Goal: Communication & Community: Answer question/provide support

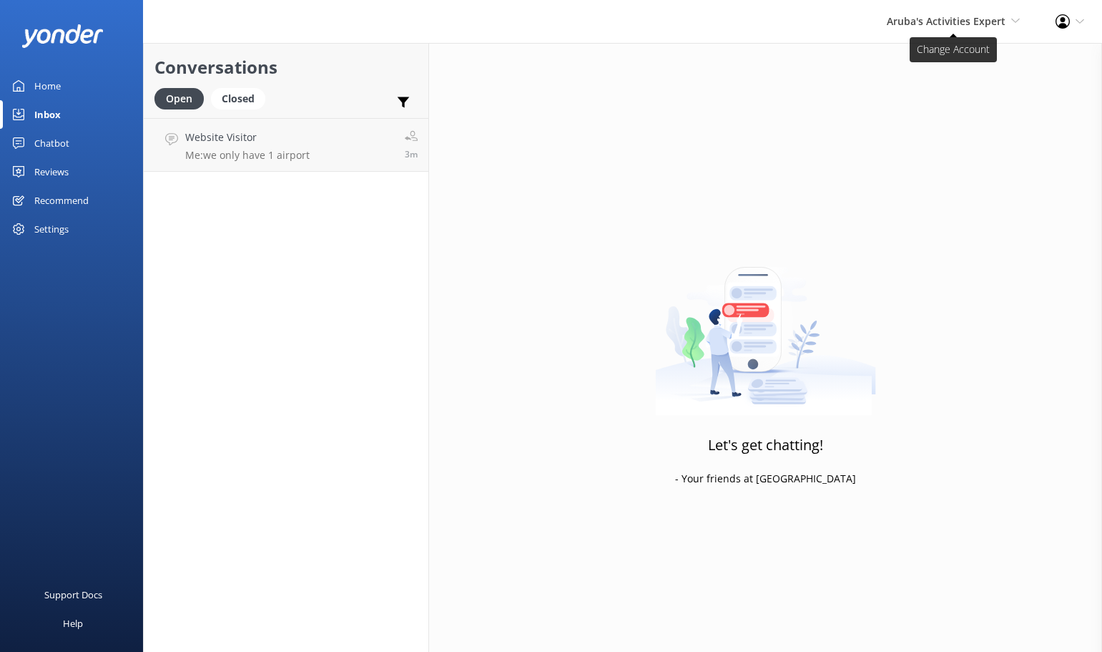
click at [990, 17] on span "Aruba's Activities Expert" at bounding box center [946, 21] width 119 height 14
click at [944, 60] on link "De [GEOGRAPHIC_DATA]" at bounding box center [967, 61] width 143 height 34
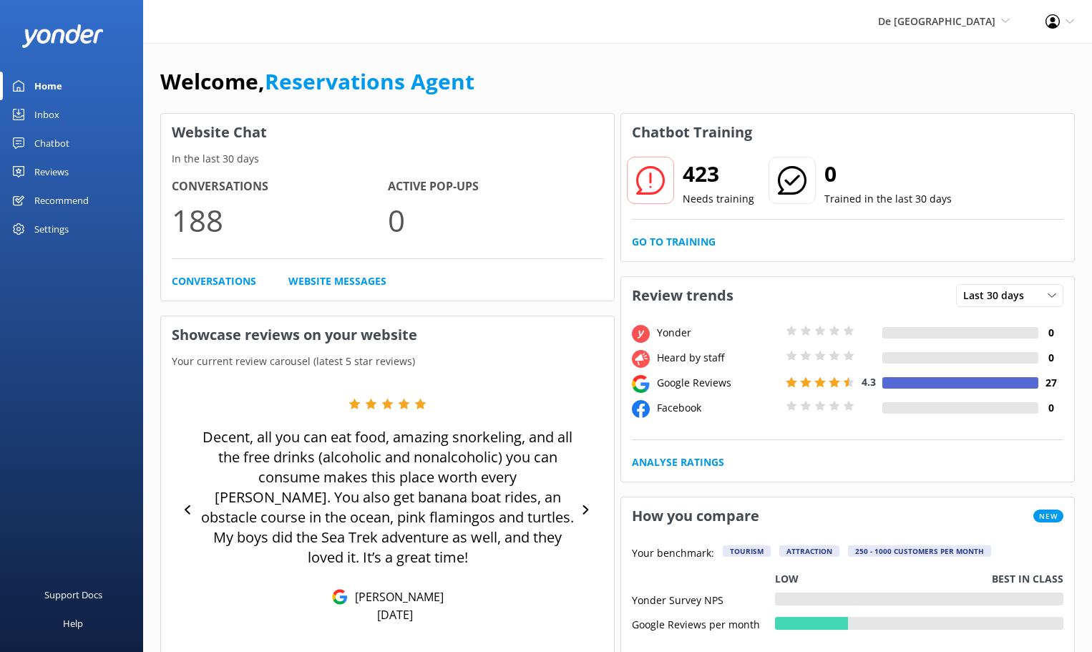
click at [34, 110] on link "Inbox" at bounding box center [71, 114] width 143 height 29
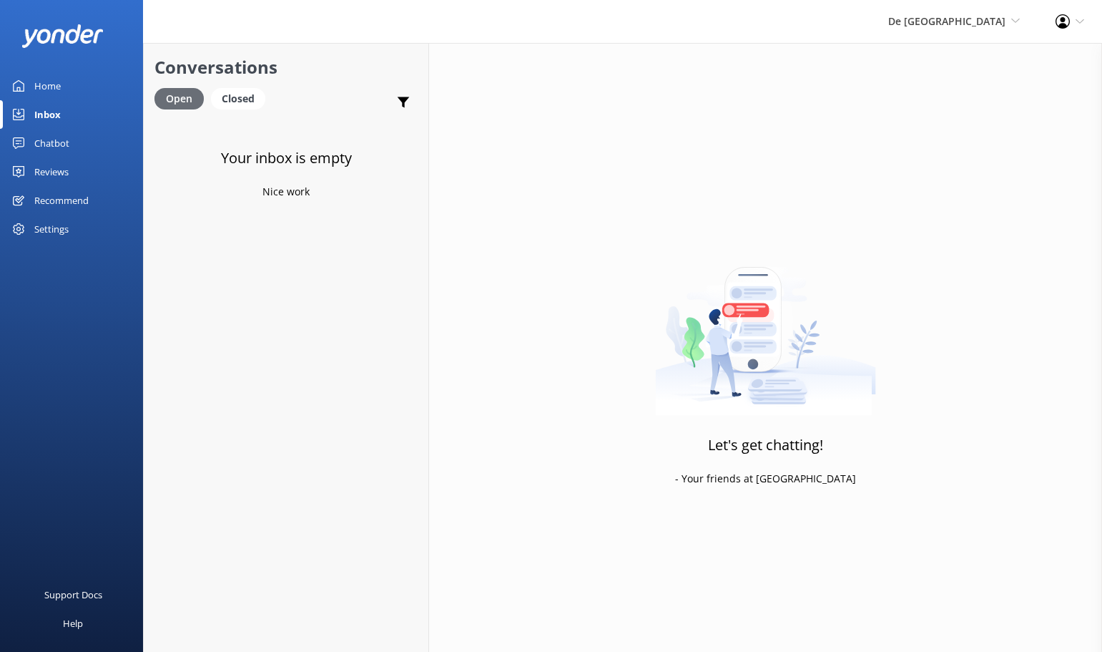
click at [180, 94] on div "Open" at bounding box center [179, 98] width 49 height 21
click at [973, 19] on span "De [GEOGRAPHIC_DATA]" at bounding box center [946, 21] width 117 height 14
click at [936, 57] on link "De [GEOGRAPHIC_DATA]" at bounding box center [967, 61] width 143 height 34
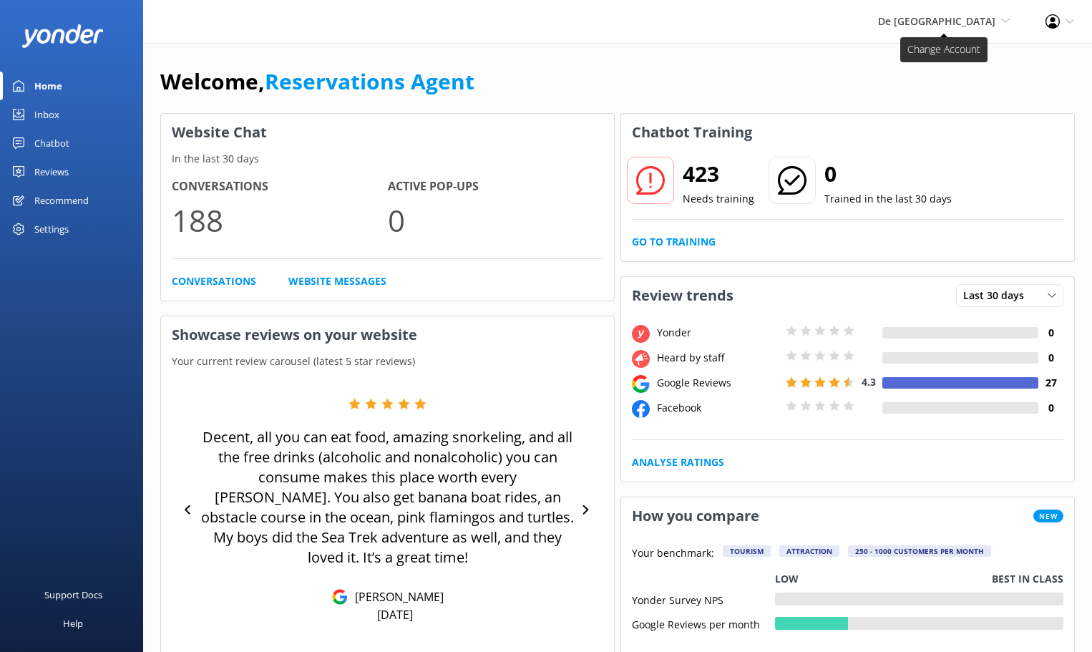
click at [979, 23] on span "De [GEOGRAPHIC_DATA]" at bounding box center [936, 21] width 117 height 14
click at [925, 92] on link "Aruba's Activities Expert" at bounding box center [956, 96] width 143 height 34
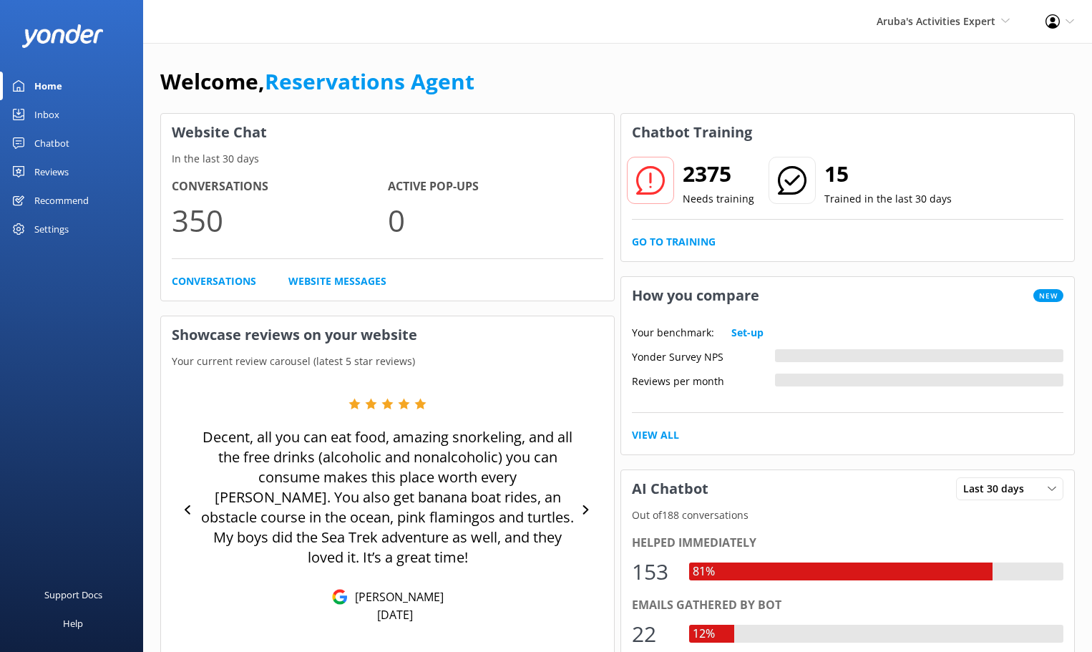
click at [44, 112] on div "Inbox" at bounding box center [46, 114] width 25 height 29
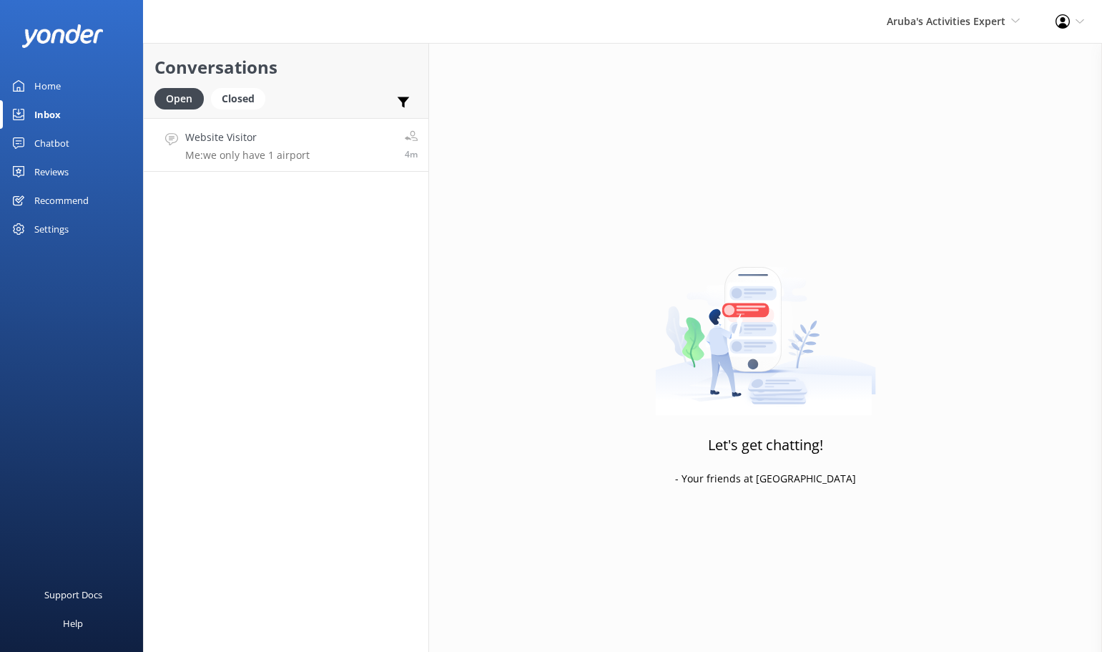
click at [310, 149] on link "Website Visitor Me: we only have 1 airport 4m" at bounding box center [286, 145] width 285 height 54
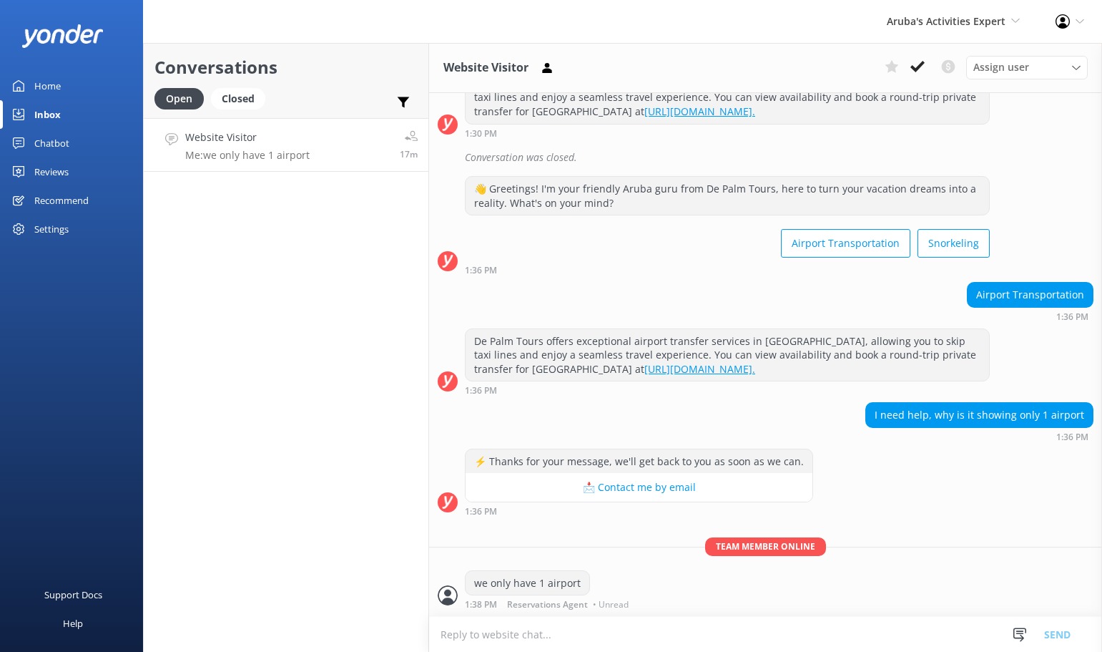
scroll to position [243, 0]
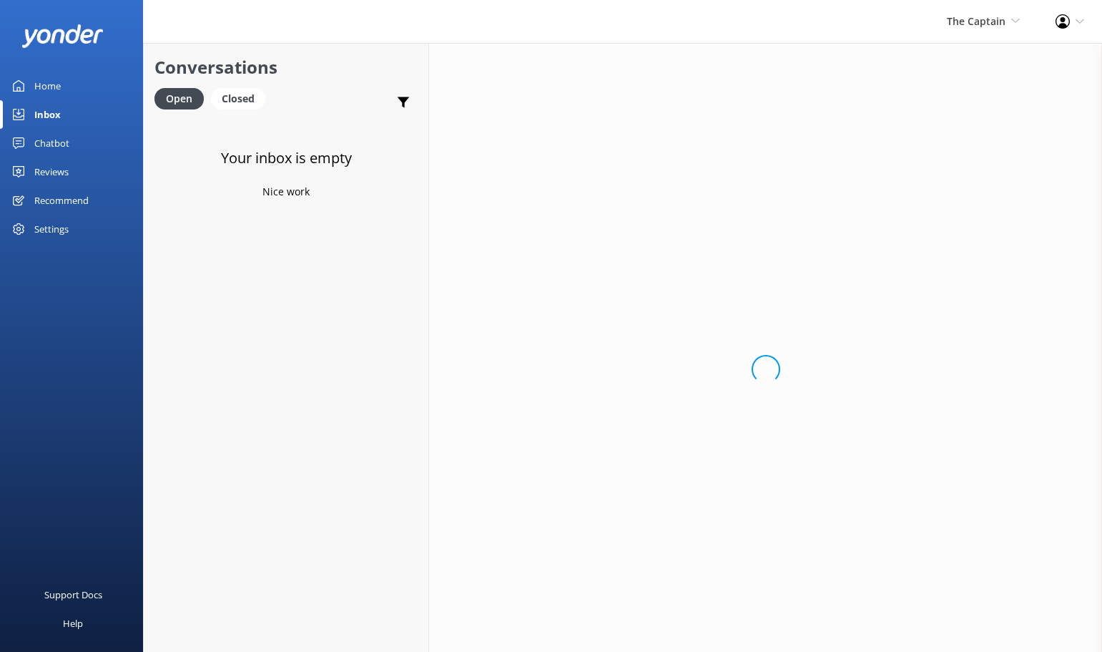
click at [59, 114] on div "Inbox" at bounding box center [47, 114] width 26 height 29
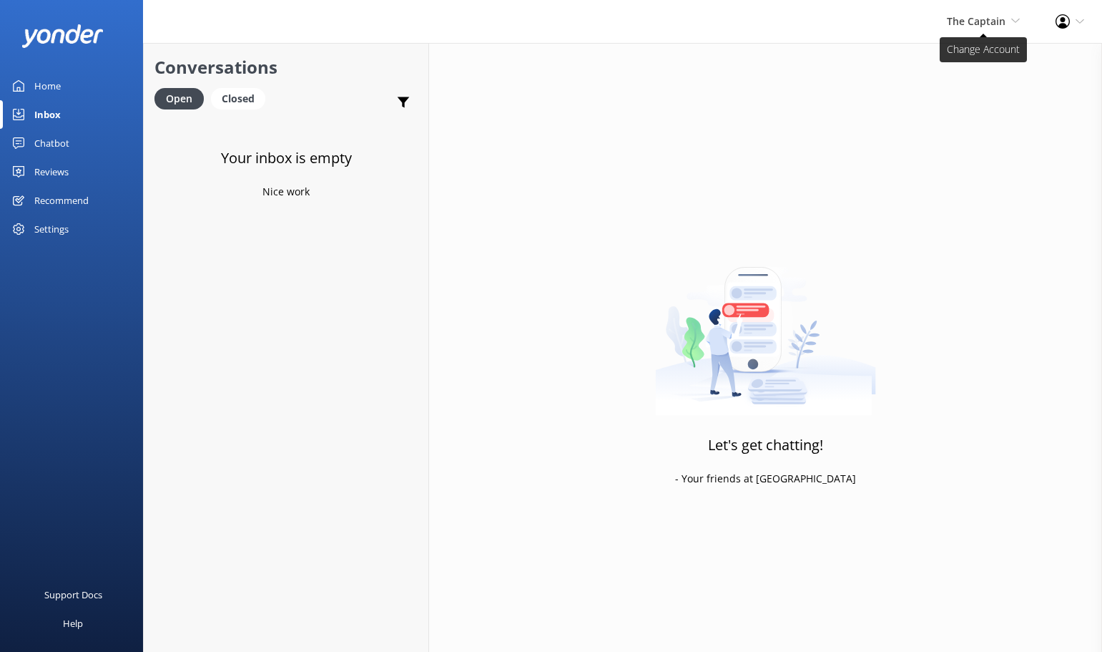
click at [1002, 14] on span "The Captain De Palm Island Aruba's Activities Expert The Captain" at bounding box center [983, 22] width 73 height 16
click at [948, 62] on link "De [GEOGRAPHIC_DATA]" at bounding box center [967, 61] width 143 height 34
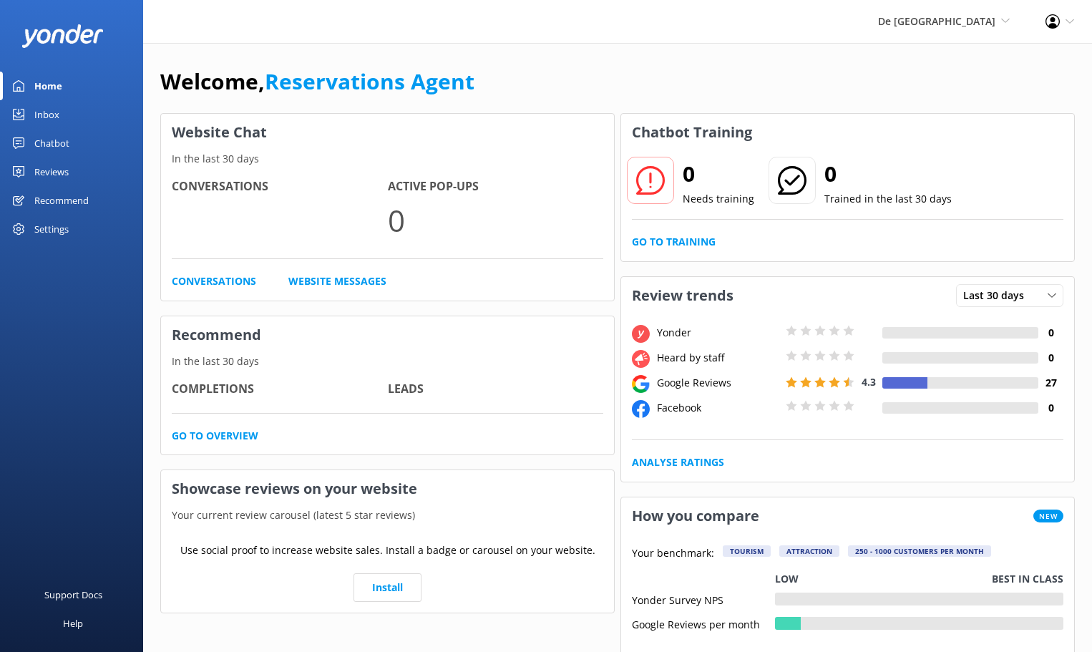
click at [40, 114] on div "Inbox" at bounding box center [46, 114] width 25 height 29
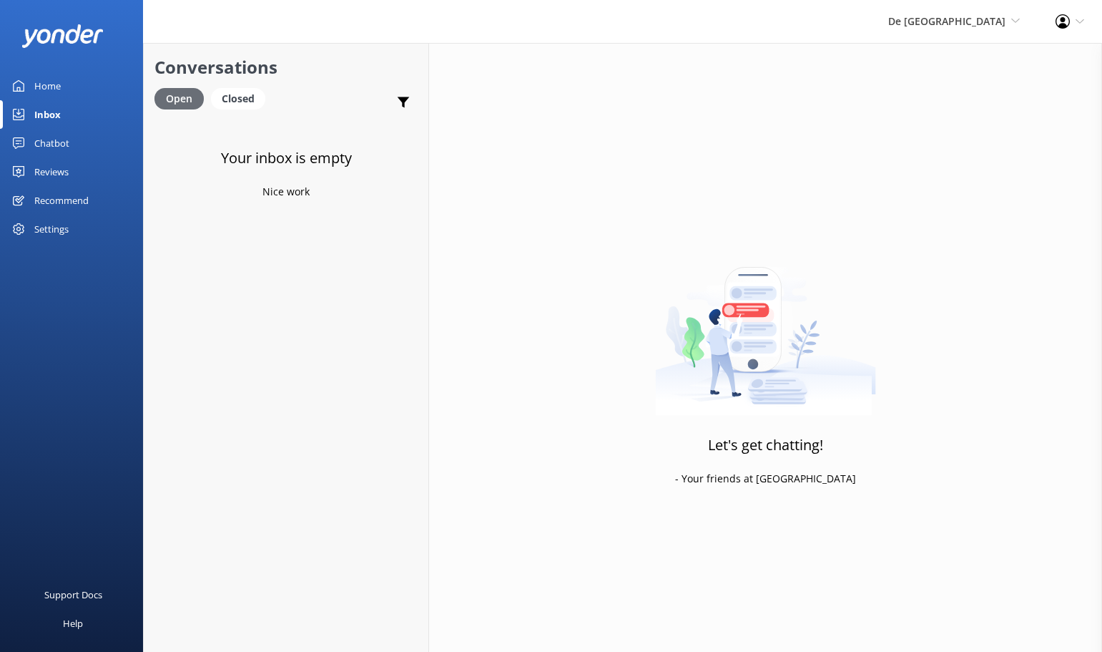
click at [187, 94] on div "Open" at bounding box center [179, 98] width 49 height 21
click at [985, 34] on div "De [GEOGRAPHIC_DATA] [GEOGRAPHIC_DATA] [GEOGRAPHIC_DATA]'s Activities Expert Th…" at bounding box center [954, 21] width 167 height 43
click at [49, 104] on div "Inbox" at bounding box center [47, 114] width 26 height 29
click at [170, 94] on div "Open" at bounding box center [179, 98] width 49 height 21
click at [959, 58] on link "De [GEOGRAPHIC_DATA]" at bounding box center [967, 61] width 143 height 34
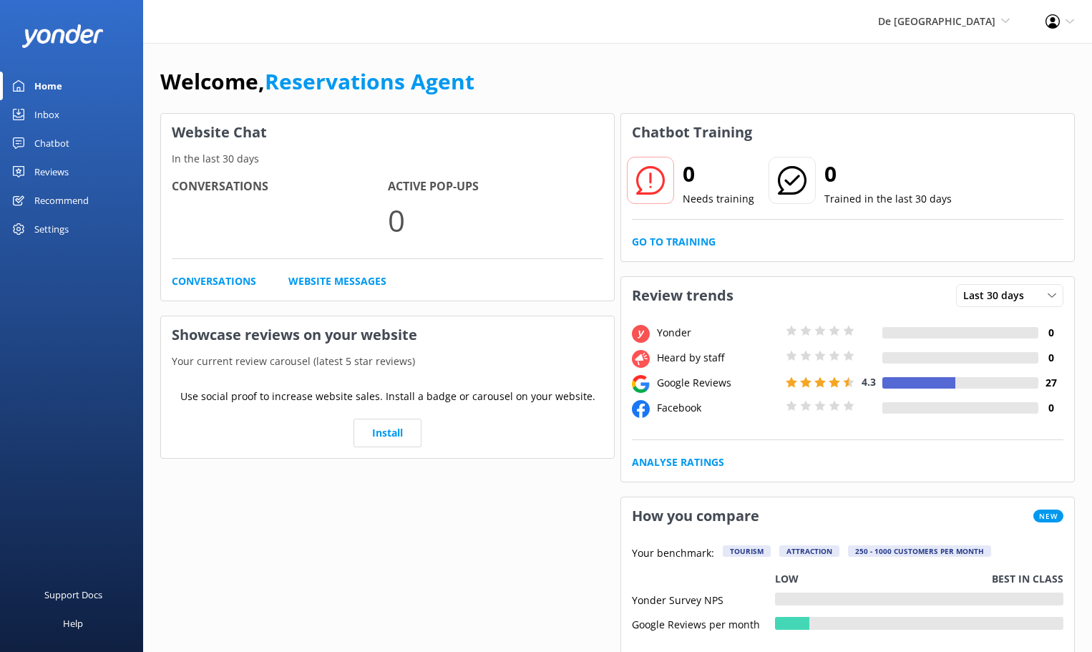
click at [58, 108] on div "Inbox" at bounding box center [46, 114] width 25 height 29
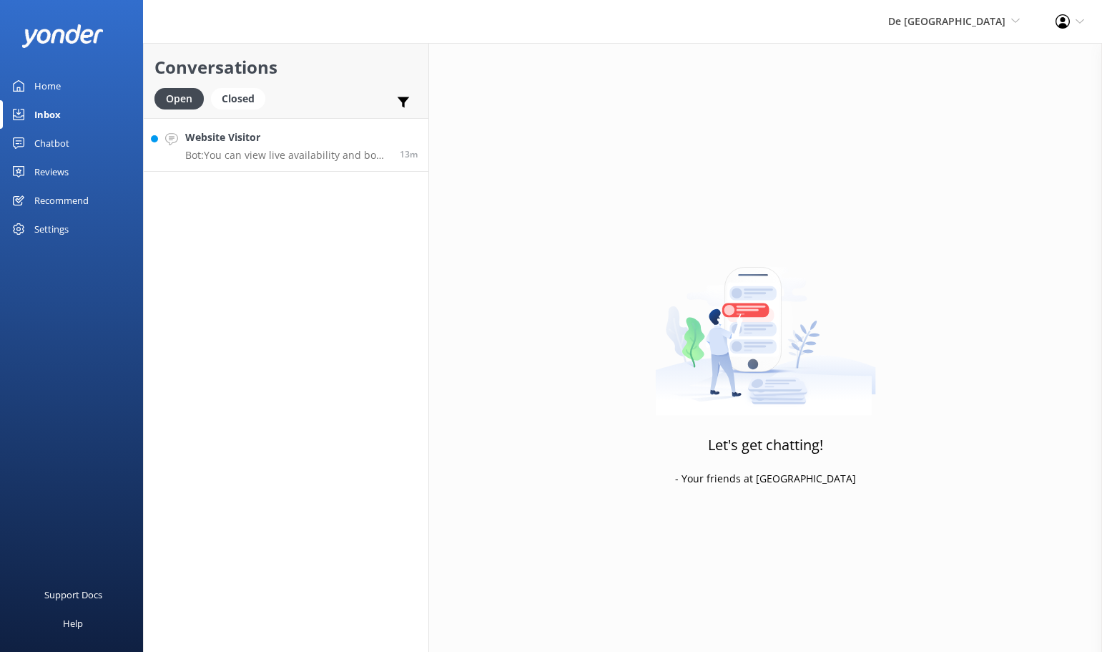
click at [268, 155] on p "Bot: You can view live availability and book your De Palm Island tickets and si…" at bounding box center [287, 155] width 204 height 13
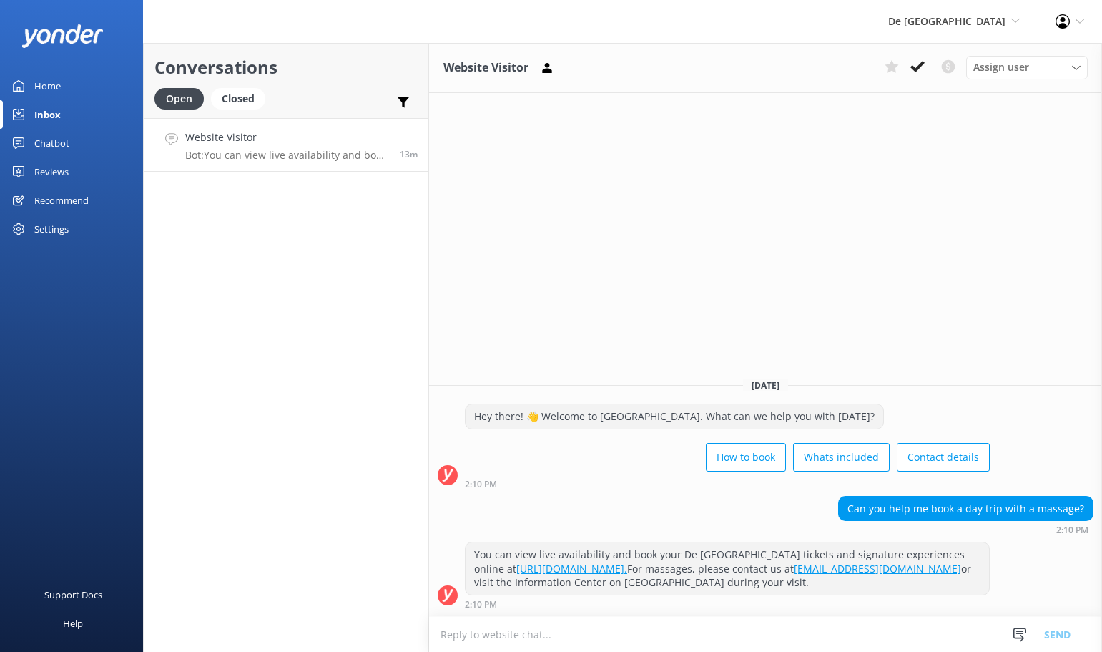
click at [589, 639] on textarea at bounding box center [765, 634] width 673 height 35
click at [685, 629] on textarea at bounding box center [765, 634] width 673 height 35
type textarea "At De Palm island the massage booking can be done direct on the island"
click at [1058, 637] on button "Send" at bounding box center [1058, 634] width 54 height 36
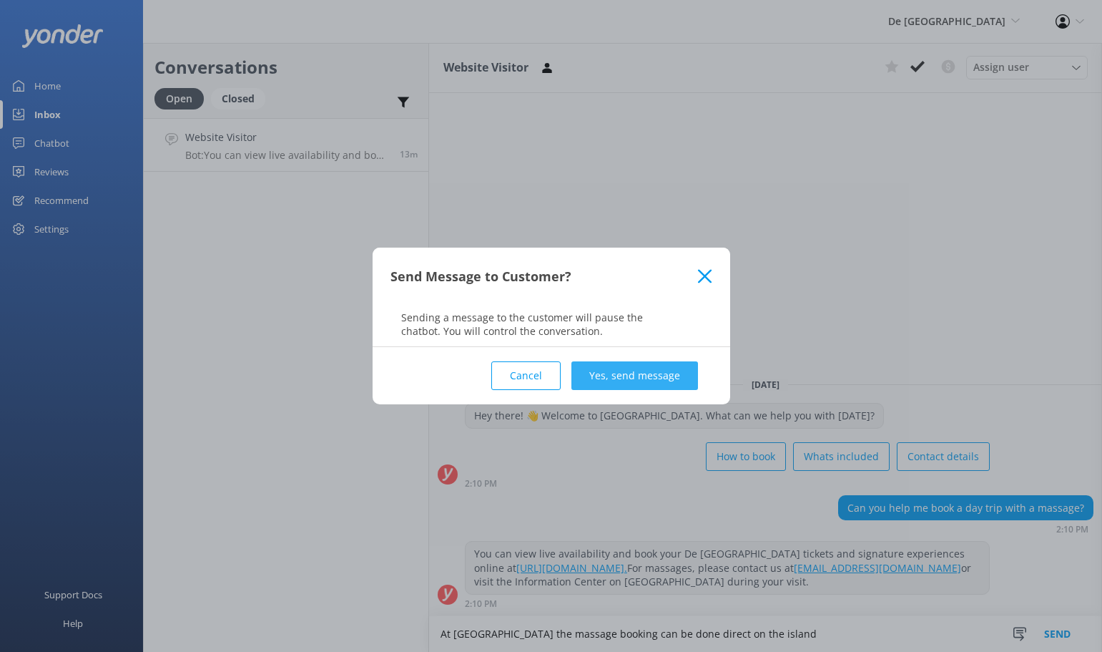
click at [619, 380] on button "Yes, send message" at bounding box center [635, 375] width 127 height 29
